Goal: Information Seeking & Learning: Learn about a topic

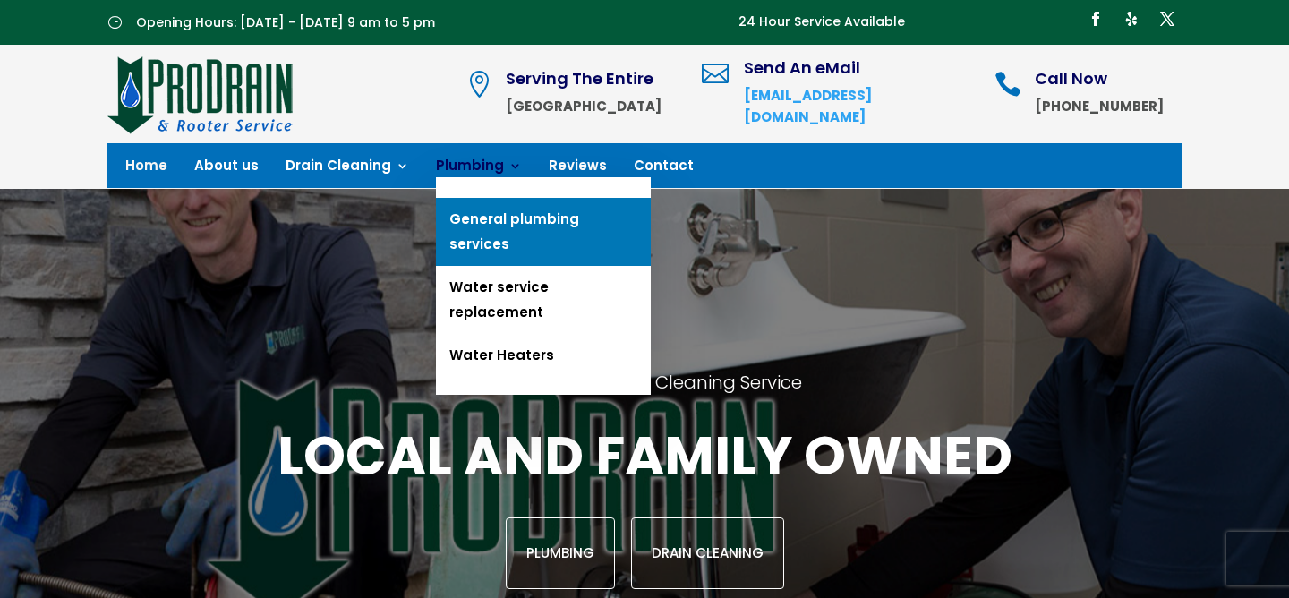
click at [497, 207] on link "General plumbing services" at bounding box center [543, 232] width 215 height 68
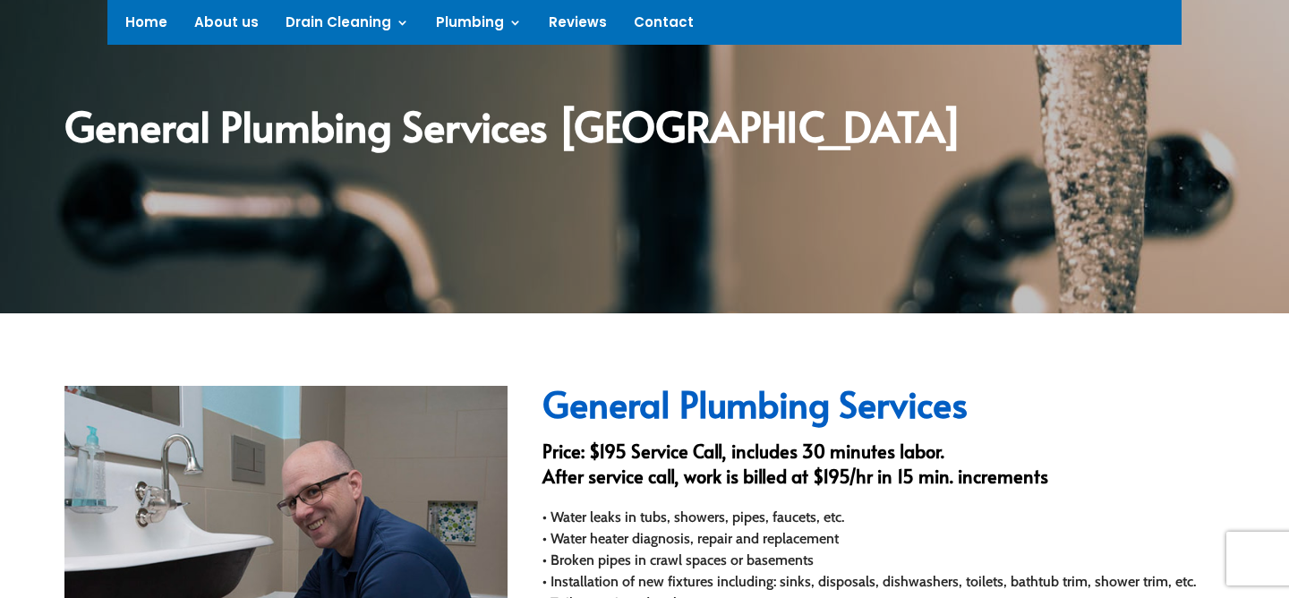
scroll to position [446, 0]
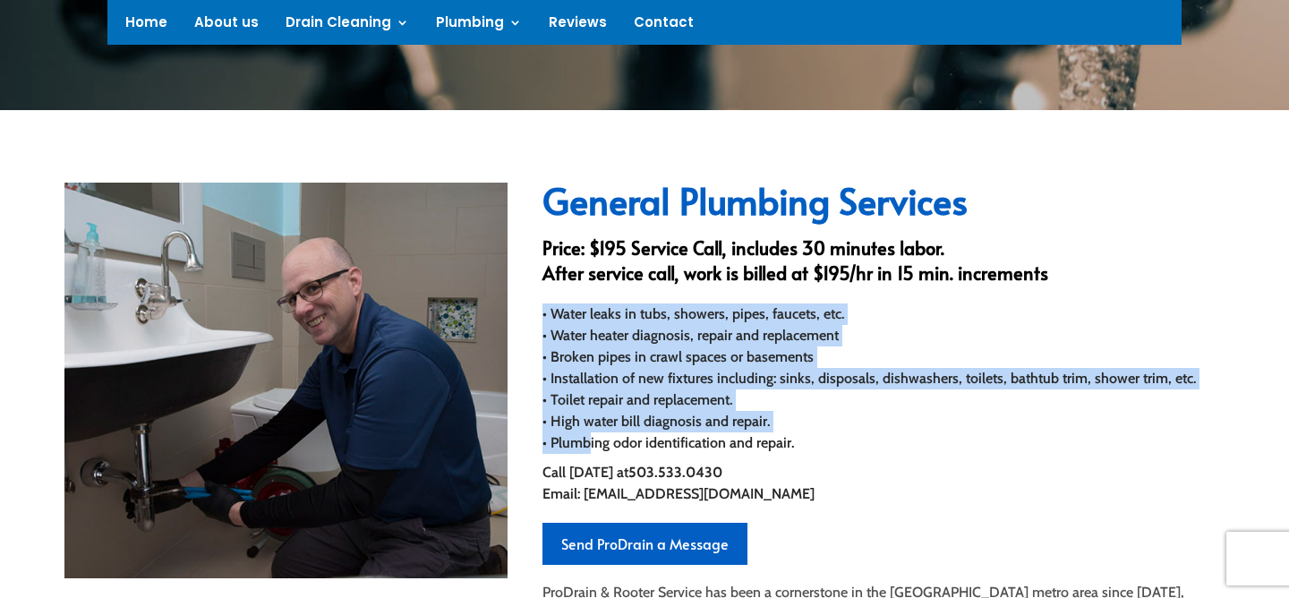
drag, startPoint x: 582, startPoint y: 296, endPoint x: 583, endPoint y: 442, distance: 145.9
click at [583, 442] on div "General Plumbing Services Price: $195 Service Call, includes 30 minutes labor. …" at bounding box center [883, 567] width 682 height 769
click at [583, 443] on div "• Water leaks in tubs, showers, pipes, faucets, etc. • Water heater diagnosis, …" at bounding box center [883, 378] width 682 height 150
drag, startPoint x: 583, startPoint y: 443, endPoint x: 614, endPoint y: 313, distance: 133.5
click at [613, 313] on div "• Water leaks in tubs, showers, pipes, faucets, etc. • Water heater diagnosis, …" at bounding box center [883, 378] width 682 height 150
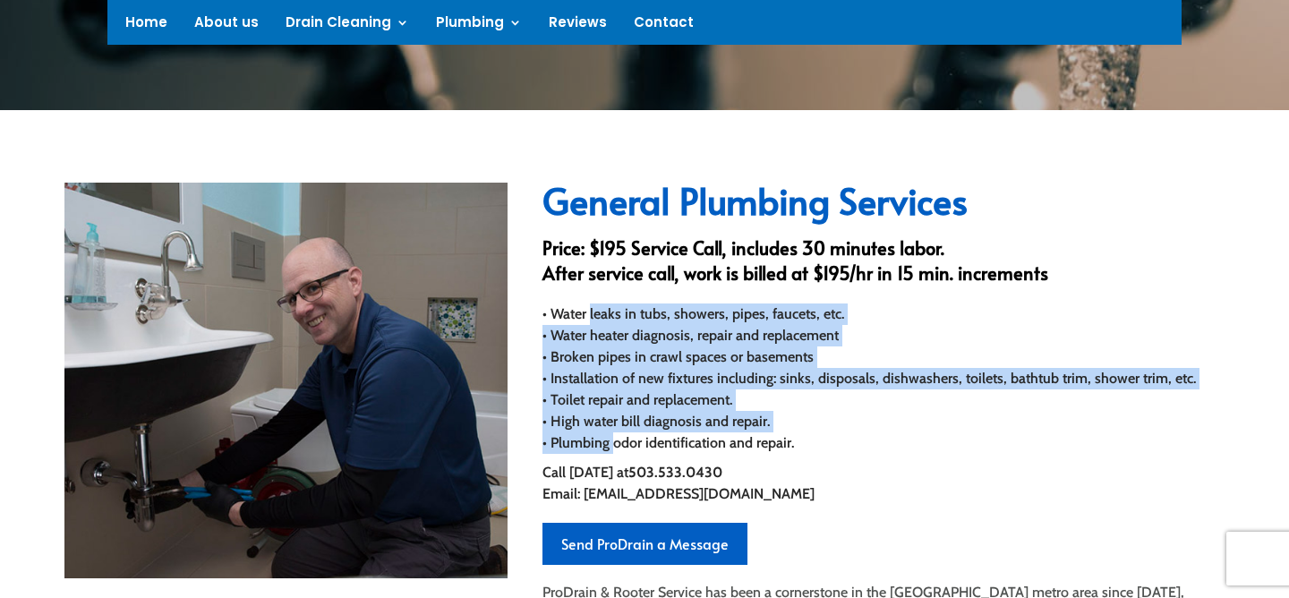
click at [614, 313] on div "• Water leaks in tubs, showers, pipes, faucets, etc. • Water heater diagnosis, …" at bounding box center [883, 378] width 682 height 150
drag, startPoint x: 614, startPoint y: 313, endPoint x: 594, endPoint y: 442, distance: 130.5
click at [594, 441] on div "• Water leaks in tubs, showers, pipes, faucets, etc. • Water heater diagnosis, …" at bounding box center [883, 378] width 682 height 150
click at [594, 442] on div "• Water leaks in tubs, showers, pipes, faucets, etc. • Water heater diagnosis, …" at bounding box center [883, 378] width 682 height 150
